Goal: Navigation & Orientation: Understand site structure

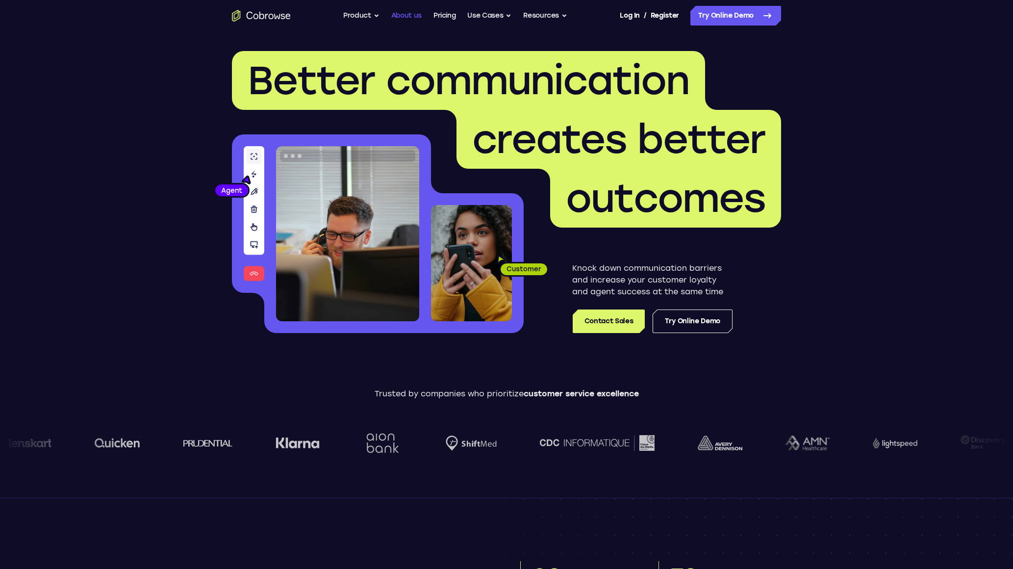
click at [408, 18] on link "About us" at bounding box center [406, 16] width 30 height 20
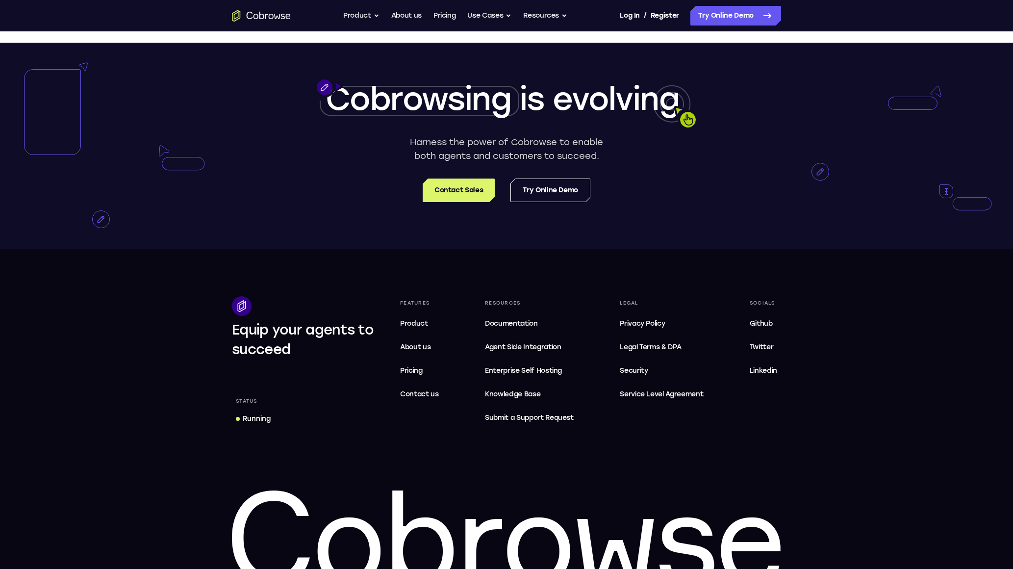
scroll to position [1769, 0]
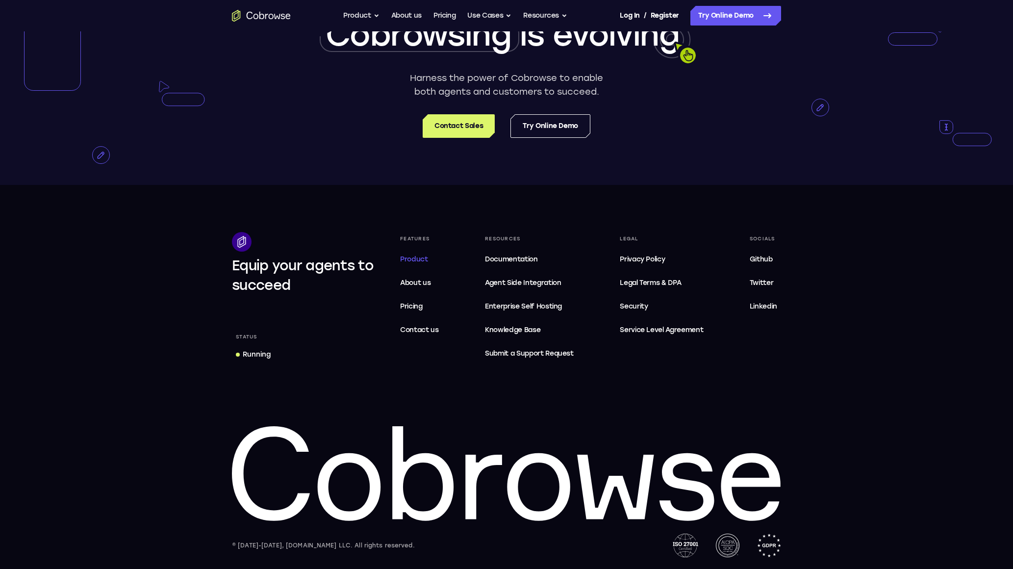
click at [410, 263] on span "Product" at bounding box center [414, 259] width 28 height 8
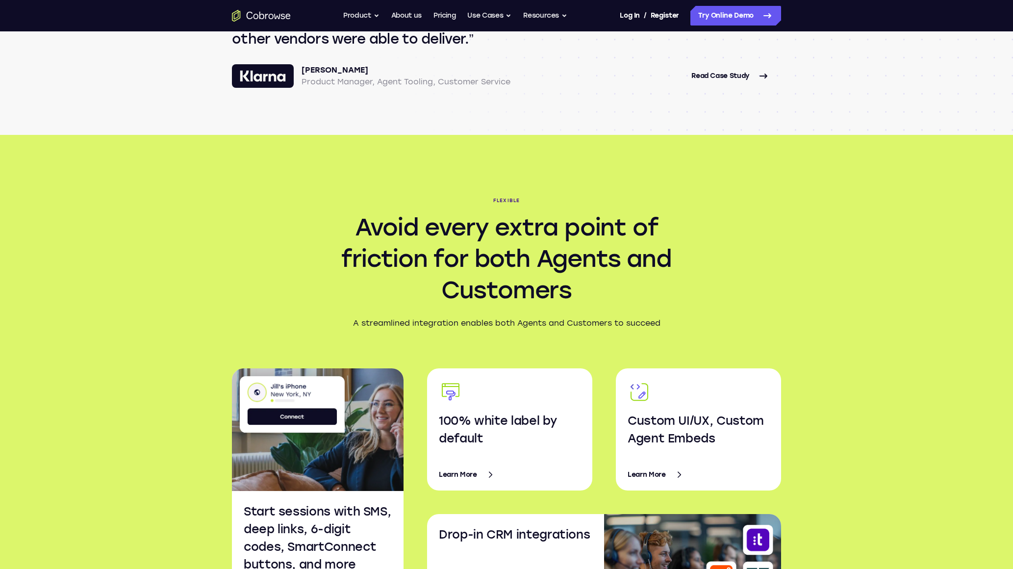
scroll to position [1500, 0]
